Goal: Task Accomplishment & Management: Complete application form

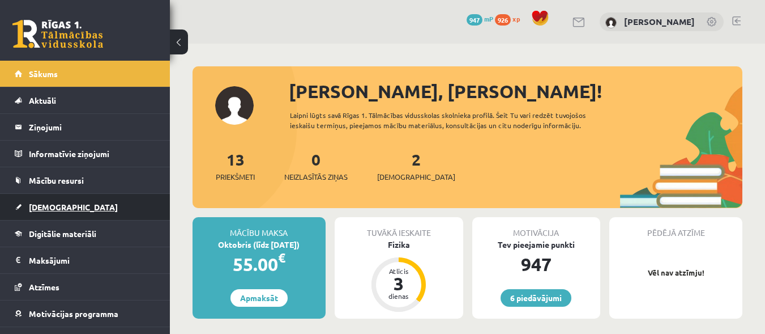
click at [89, 197] on link "[DEMOGRAPHIC_DATA]" at bounding box center [85, 207] width 141 height 26
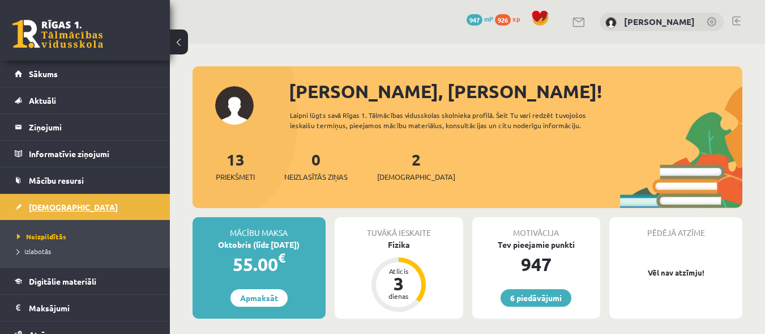
click at [46, 205] on span "[DEMOGRAPHIC_DATA]" at bounding box center [73, 207] width 89 height 10
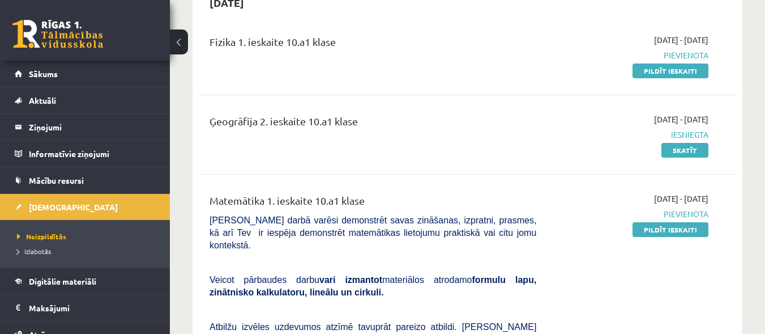
scroll to position [96, 0]
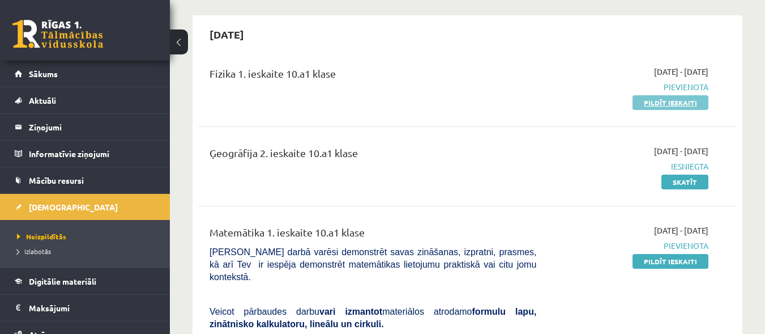
click at [660, 101] on link "Pildīt ieskaiti" at bounding box center [671, 102] width 76 height 15
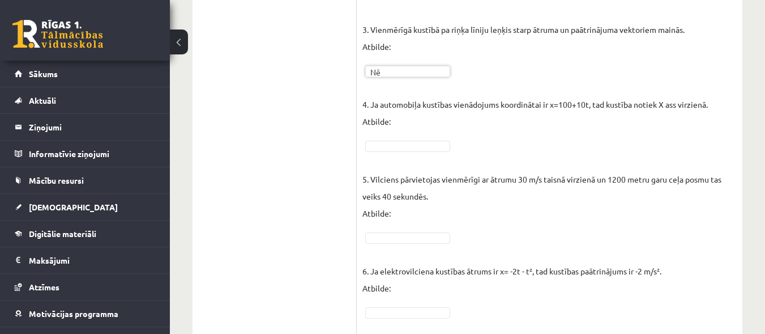
scroll to position [495, 0]
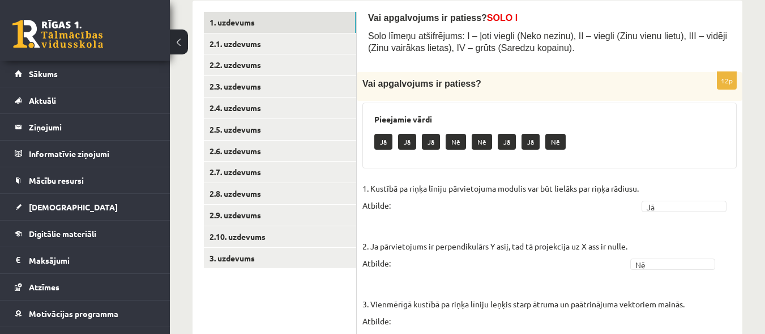
scroll to position [187, 0]
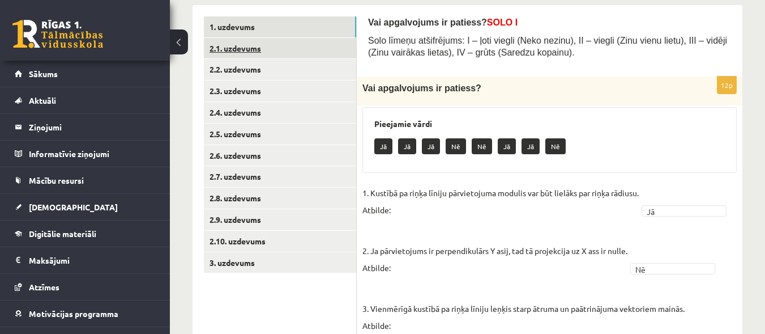
click at [299, 42] on link "2.1. uzdevums" at bounding box center [280, 48] width 152 height 21
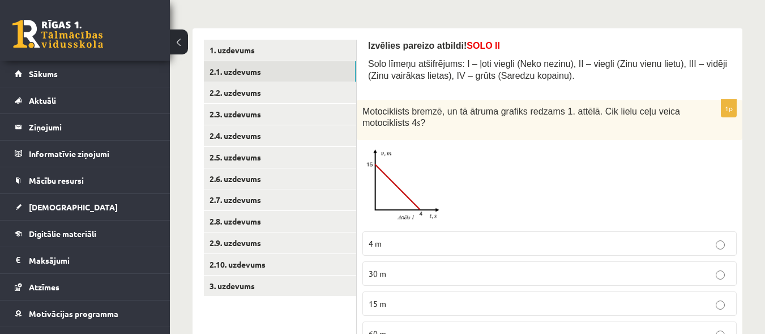
scroll to position [220, 0]
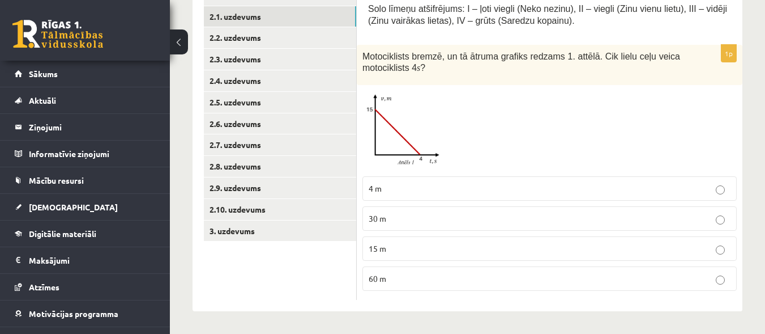
click at [648, 216] on p "30 m" at bounding box center [550, 218] width 362 height 12
click at [290, 40] on link "2.2. uzdevums" at bounding box center [280, 37] width 152 height 21
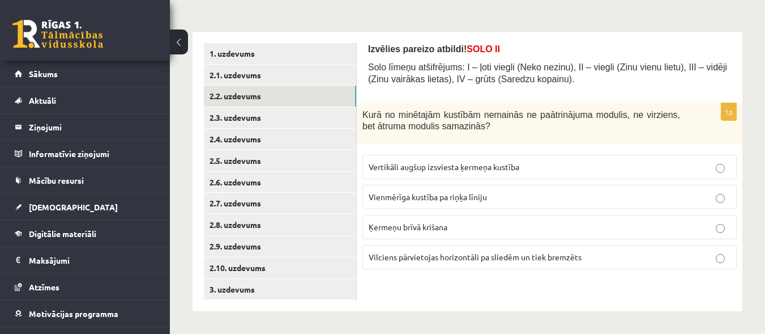
scroll to position [161, 0]
click at [504, 252] on span "Vilciens pārvietojas horizontāli pa sliedēm un tiek bremzēts" at bounding box center [475, 257] width 213 height 10
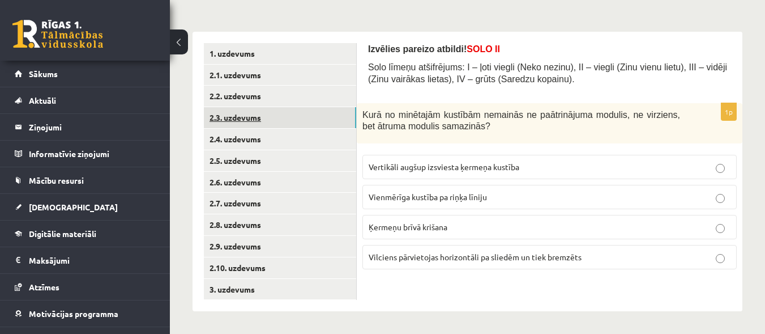
click at [329, 120] on link "2.3. uzdevums" at bounding box center [280, 117] width 152 height 21
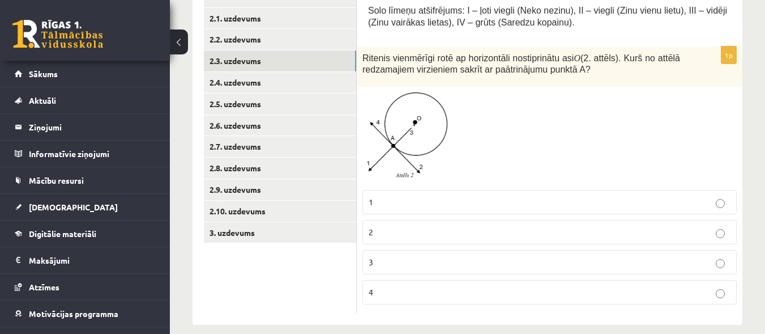
scroll to position [215, 0]
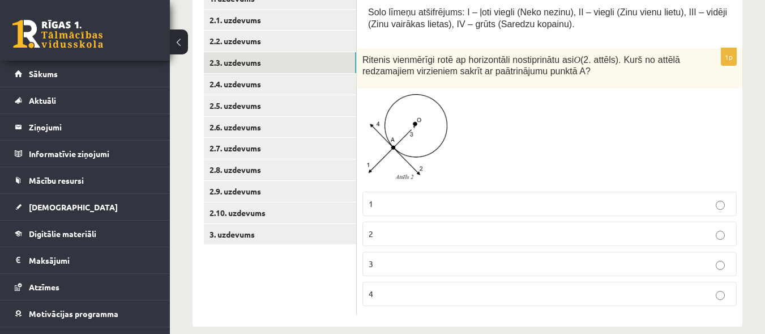
click at [463, 233] on p "2" at bounding box center [550, 234] width 362 height 12
click at [272, 85] on link "2.4. uzdevums" at bounding box center [280, 84] width 152 height 21
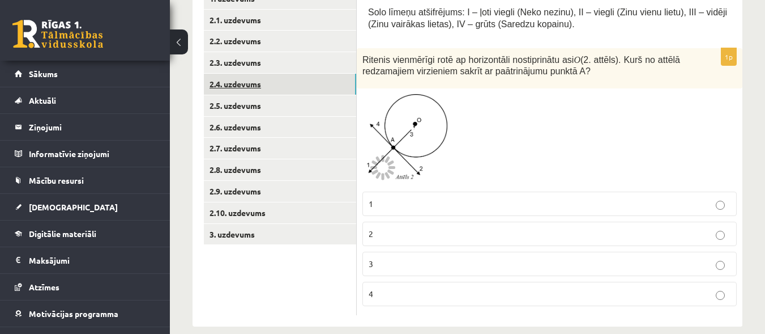
scroll to position [161, 0]
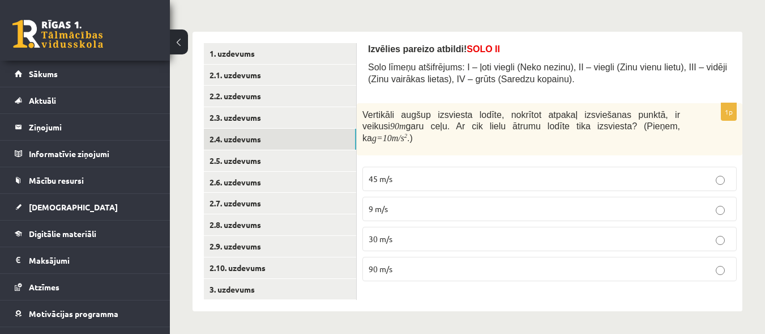
click at [488, 233] on p "30 m/s" at bounding box center [550, 239] width 362 height 12
click at [324, 155] on link "2.5. uzdevums" at bounding box center [280, 160] width 152 height 21
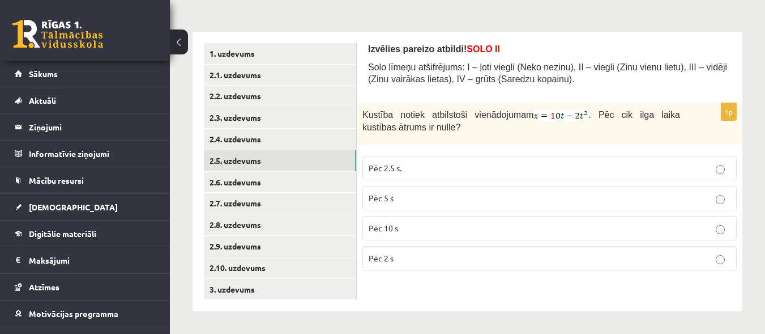
click at [552, 161] on label "Pēc 2.5 s." at bounding box center [550, 168] width 375 height 24
click at [322, 172] on link "2.6. uzdevums" at bounding box center [280, 182] width 152 height 21
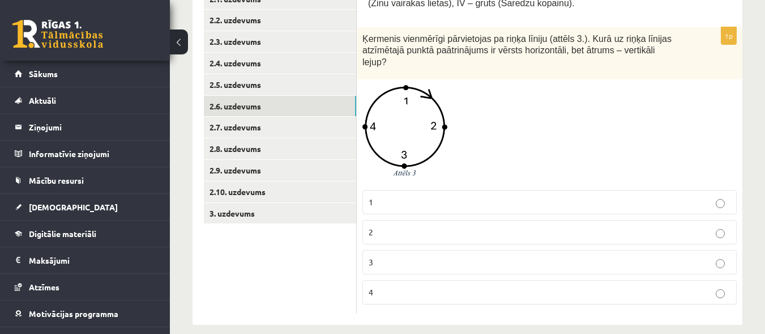
scroll to position [239, 0]
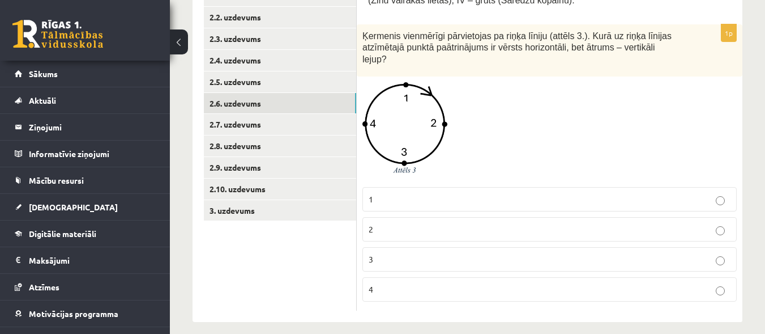
click at [627, 223] on p "2" at bounding box center [550, 229] width 362 height 12
click at [341, 130] on link "2.7. uzdevums" at bounding box center [280, 124] width 152 height 21
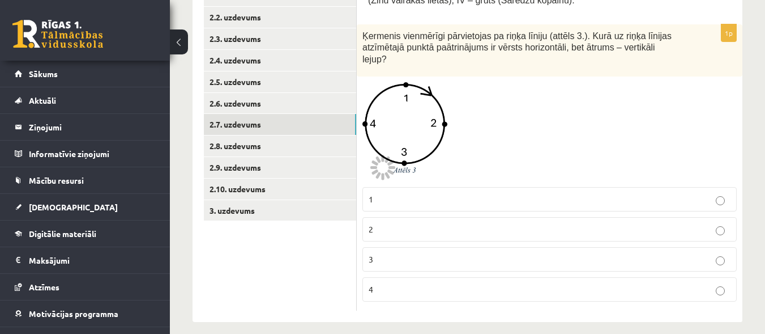
scroll to position [161, 0]
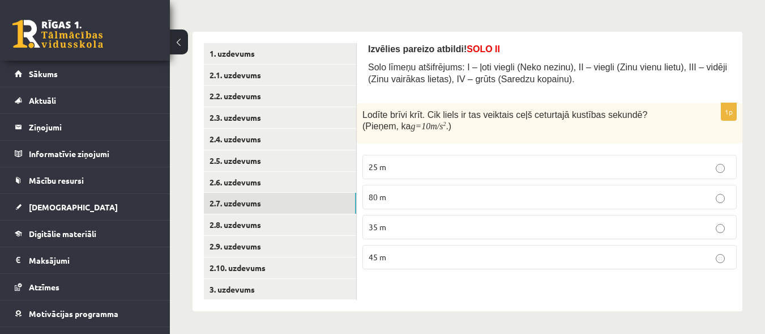
click at [518, 226] on p "35 m" at bounding box center [550, 227] width 362 height 12
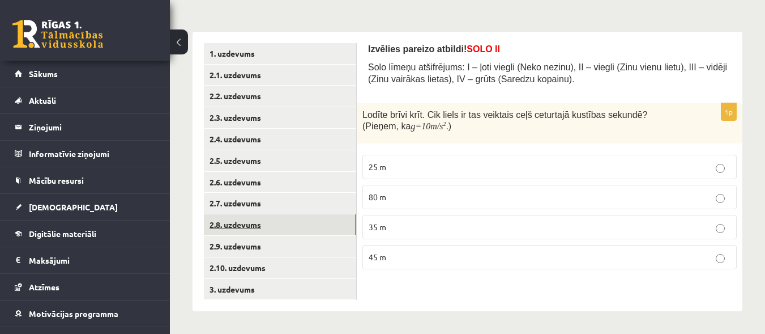
click at [343, 219] on link "2.8. uzdevums" at bounding box center [280, 224] width 152 height 21
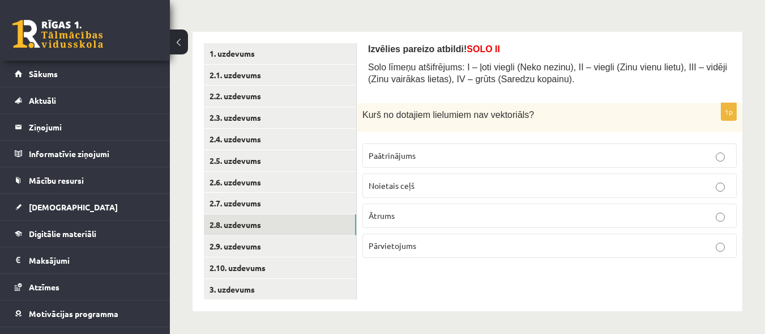
click at [631, 189] on p "Noietais ceļš" at bounding box center [550, 186] width 362 height 12
click at [333, 243] on link "2.9. uzdevums" at bounding box center [280, 246] width 152 height 21
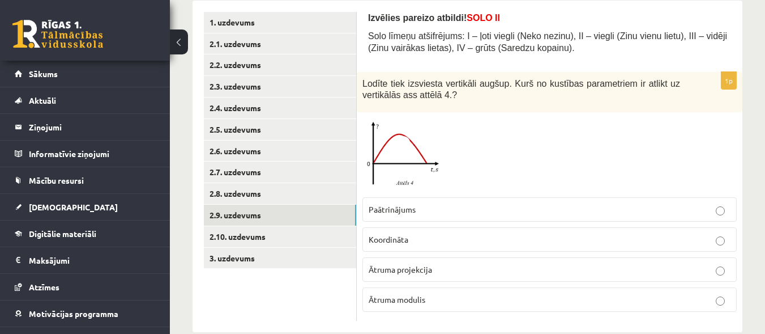
scroll to position [195, 0]
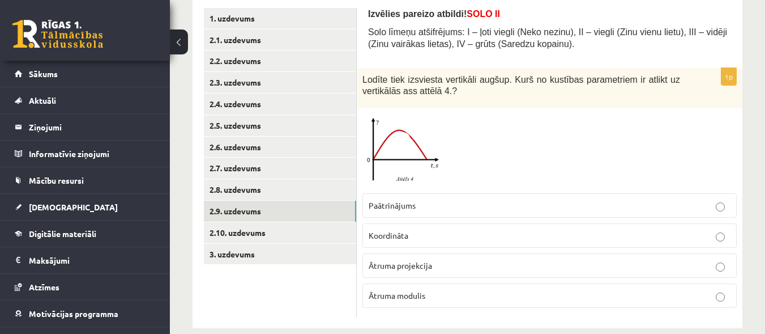
click at [555, 235] on p "Koordināta" at bounding box center [550, 235] width 362 height 12
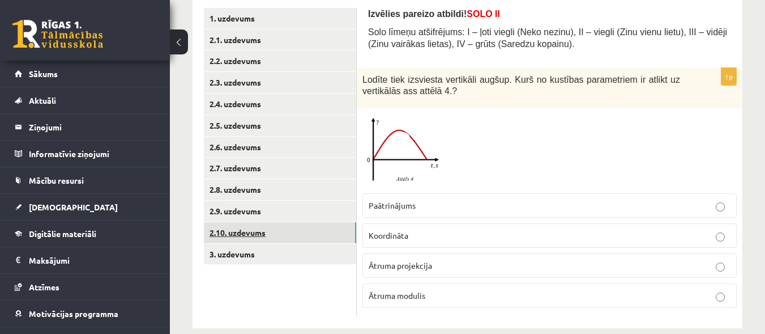
click at [307, 239] on link "2.10. uzdevums" at bounding box center [280, 232] width 152 height 21
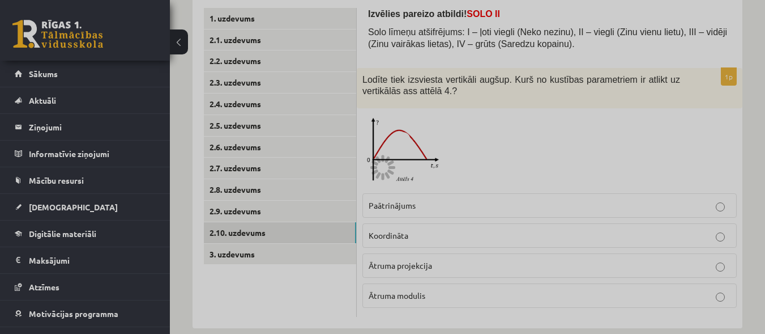
click at [516, 128] on div at bounding box center [382, 167] width 765 height 334
click at [294, 260] on div at bounding box center [382, 167] width 765 height 334
click at [263, 198] on div at bounding box center [382, 167] width 765 height 334
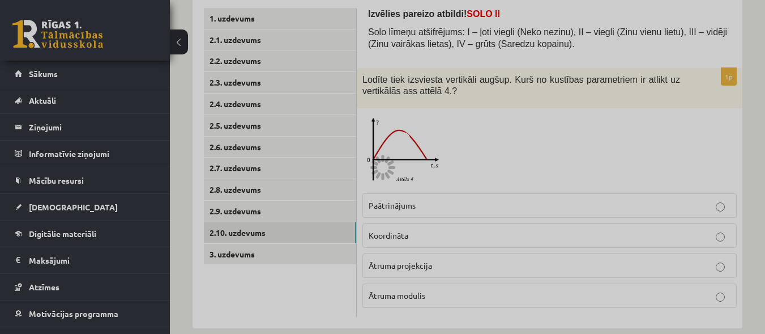
click at [263, 198] on div at bounding box center [382, 167] width 765 height 334
click at [444, 174] on div at bounding box center [382, 167] width 765 height 334
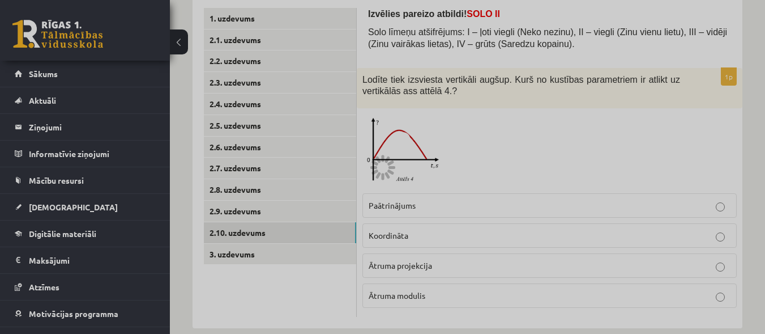
click at [254, 222] on div at bounding box center [382, 167] width 765 height 334
click at [258, 259] on div at bounding box center [382, 167] width 765 height 334
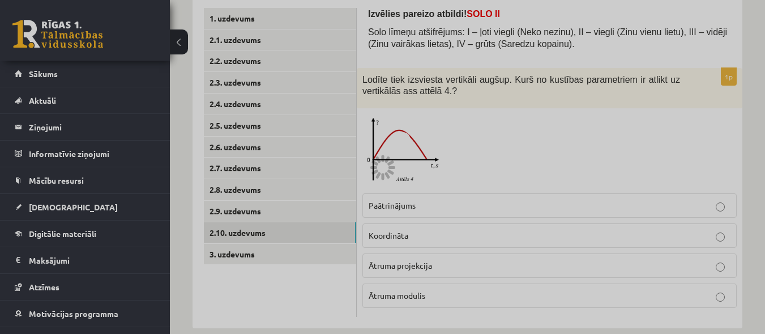
click at [258, 259] on div at bounding box center [382, 167] width 765 height 334
click at [281, 233] on div at bounding box center [382, 167] width 765 height 334
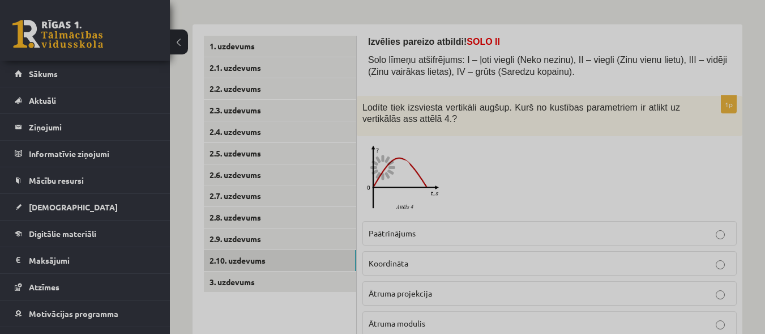
scroll to position [169, 0]
click at [307, 238] on div at bounding box center [382, 167] width 765 height 334
click at [308, 237] on div at bounding box center [382, 167] width 765 height 334
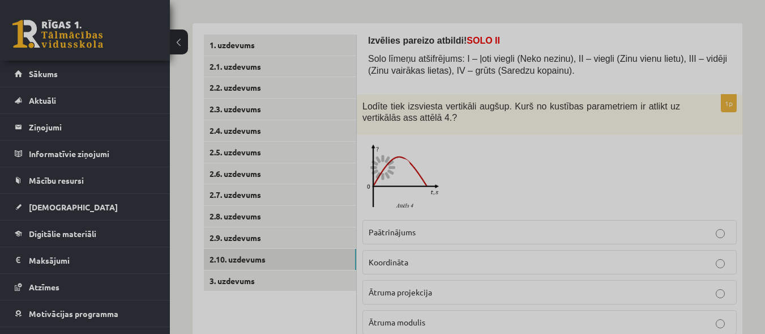
click at [312, 257] on div at bounding box center [382, 167] width 765 height 334
click at [548, 112] on div at bounding box center [382, 167] width 765 height 334
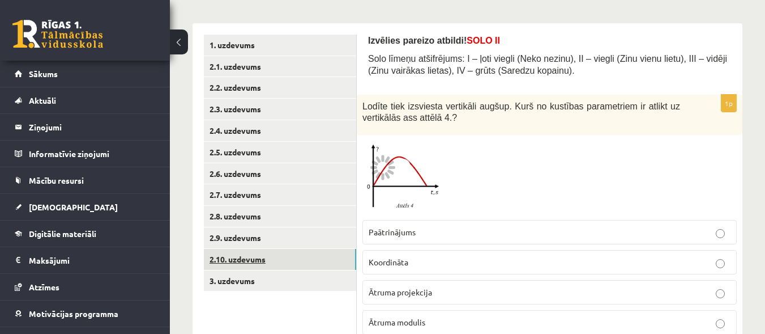
click at [280, 262] on link "2.10. uzdevums" at bounding box center [280, 259] width 152 height 21
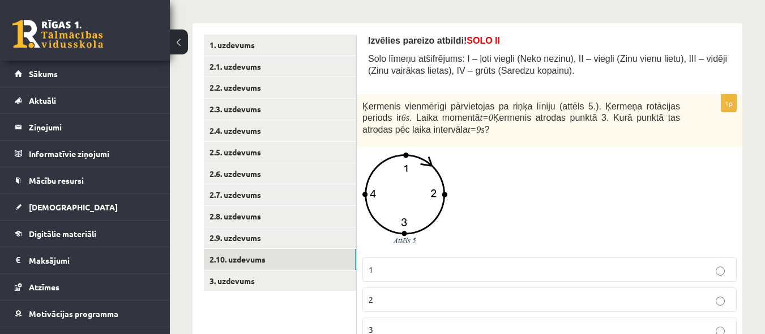
click at [431, 295] on p "2" at bounding box center [550, 299] width 362 height 12
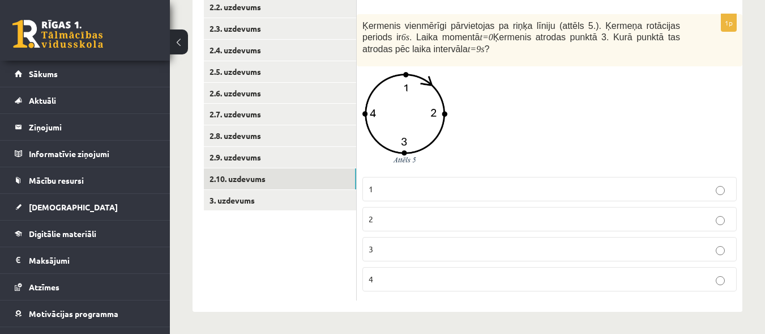
scroll to position [250, 0]
click at [650, 183] on p "1" at bounding box center [550, 188] width 362 height 12
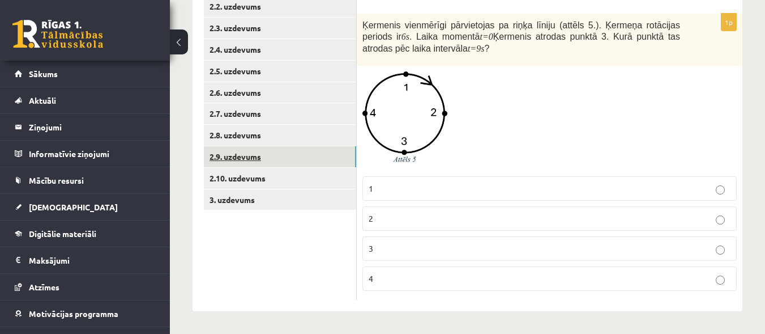
click at [327, 163] on link "2.9. uzdevums" at bounding box center [280, 156] width 152 height 21
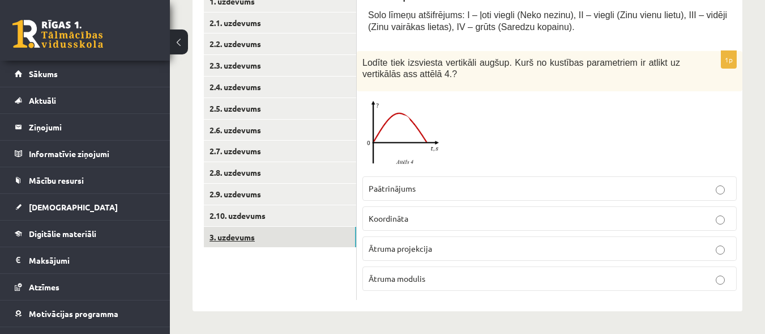
click at [311, 235] on link "3. uzdevums" at bounding box center [280, 237] width 152 height 21
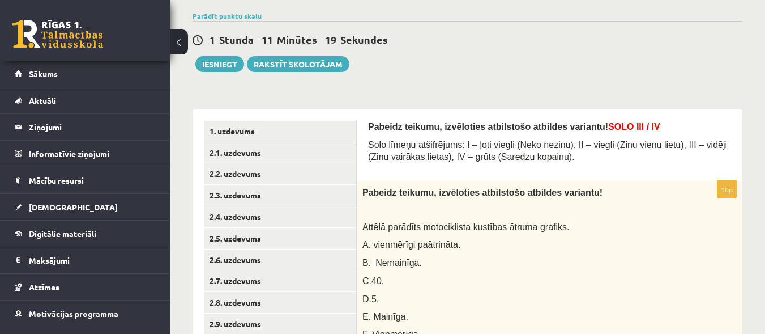
scroll to position [75, 0]
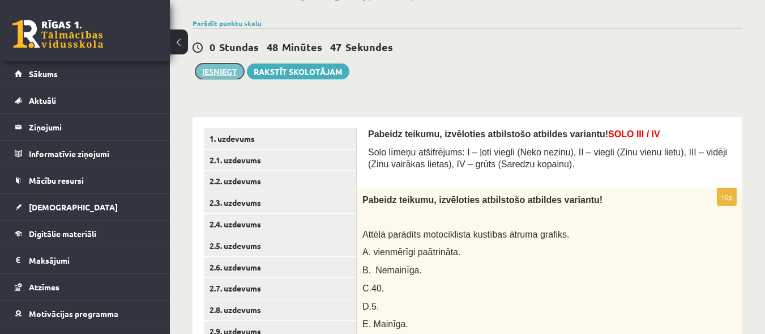
click at [216, 75] on button "Iesniegt" at bounding box center [219, 71] width 49 height 16
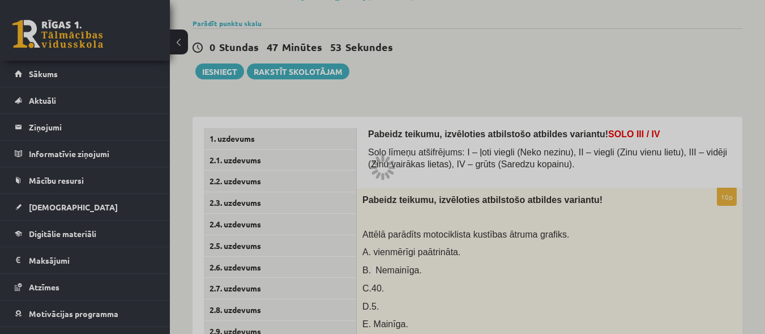
click at [498, 77] on div at bounding box center [382, 167] width 765 height 334
click at [556, 190] on div at bounding box center [382, 167] width 765 height 334
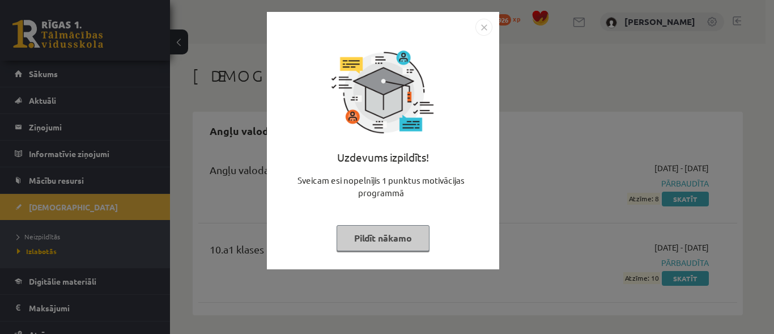
click at [383, 235] on button "Pildīt nākamo" at bounding box center [383, 238] width 93 height 26
